Goal: Task Accomplishment & Management: Manage account settings

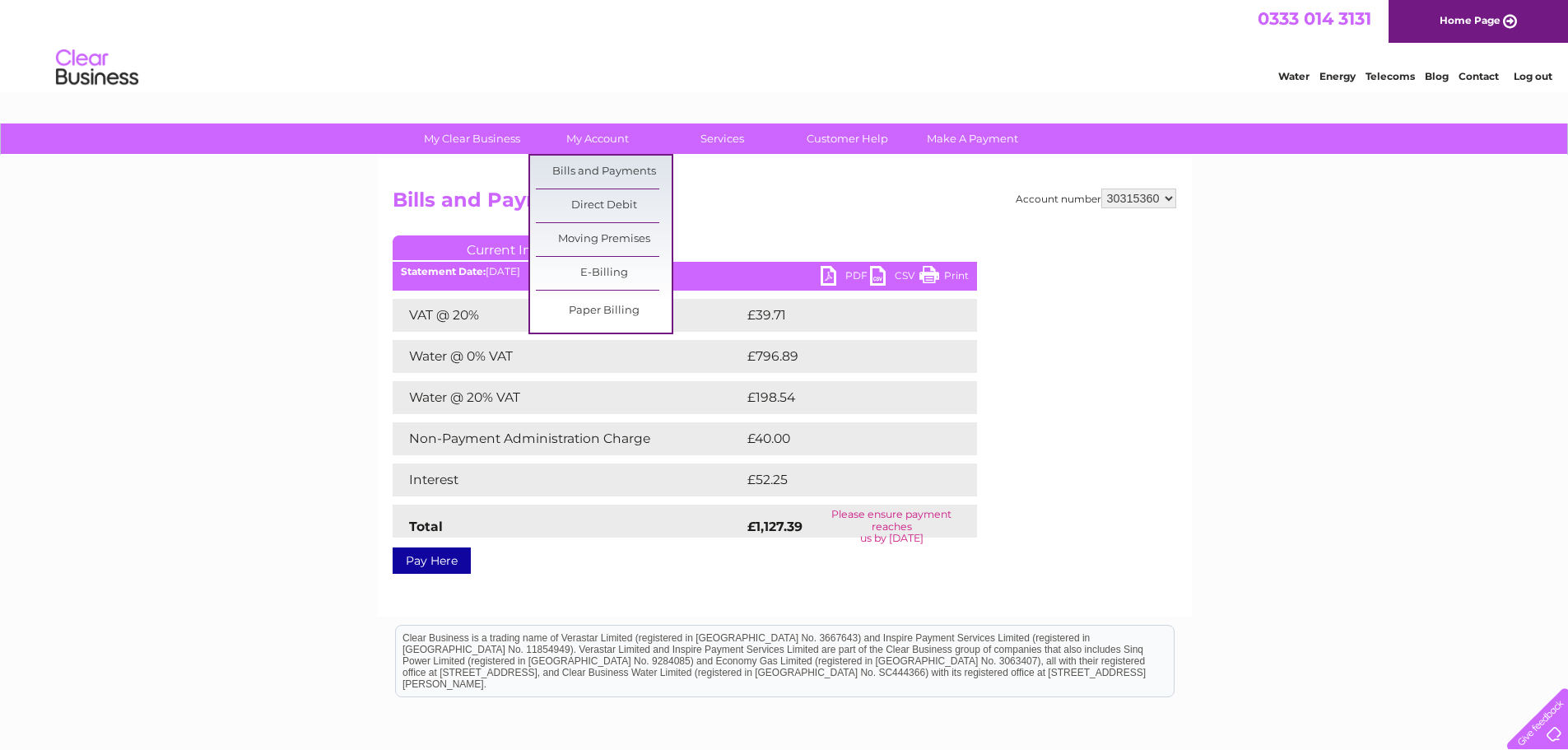
drag, startPoint x: 562, startPoint y: 166, endPoint x: 511, endPoint y: 225, distance: 78.0
click at [562, 166] on link "Bills and Payments" at bounding box center [603, 172] width 136 height 33
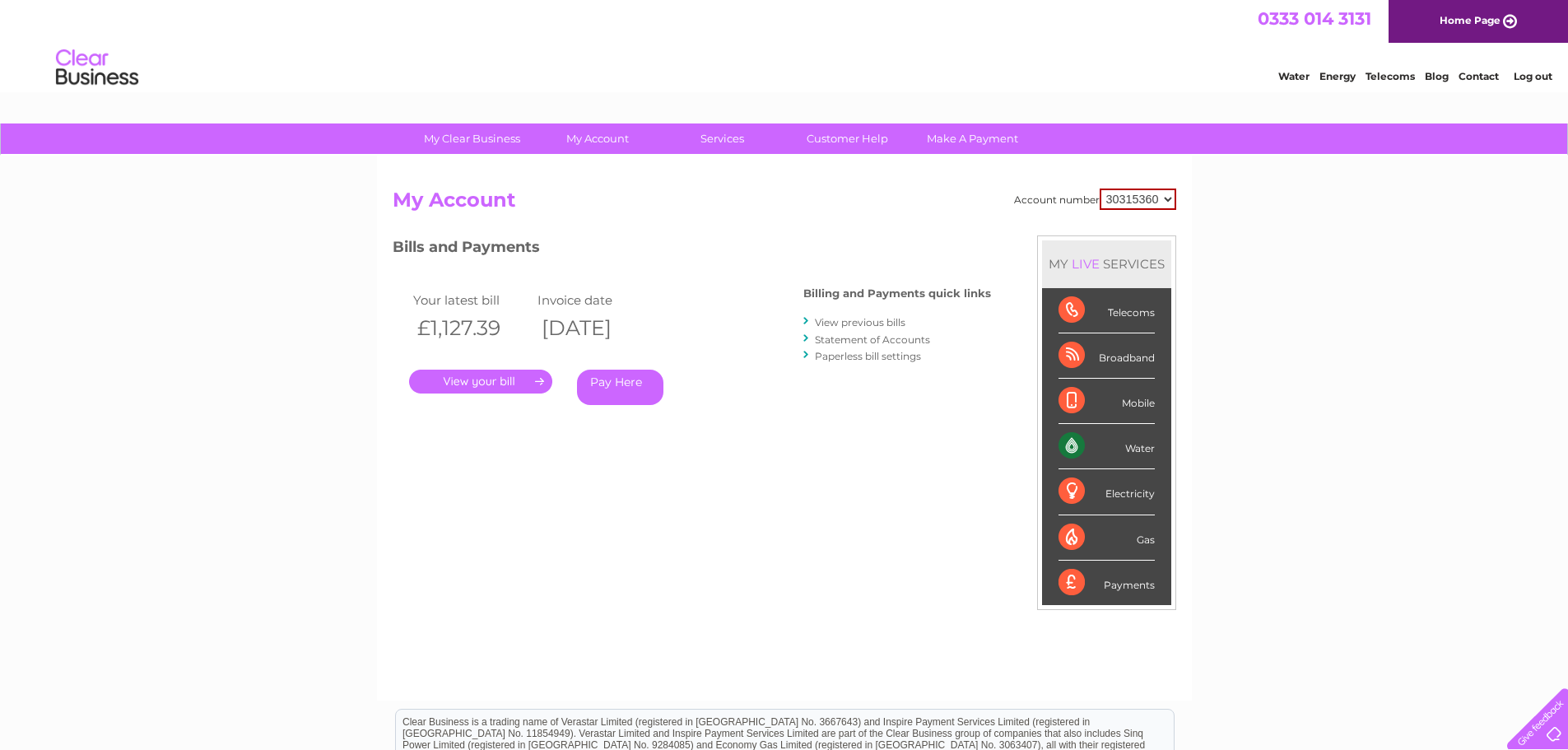
drag, startPoint x: 1548, startPoint y: 81, endPoint x: 1535, endPoint y: 72, distance: 15.8
click at [1548, 81] on link "Log out" at bounding box center [1533, 76] width 38 height 12
